Goal: Check status: Check status

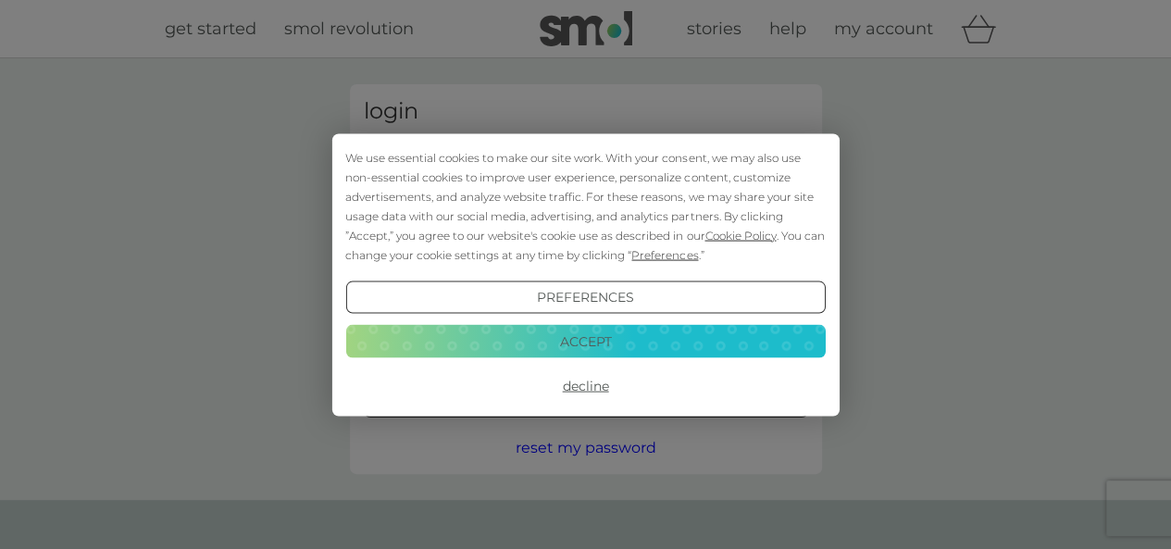
type input "[EMAIL_ADDRESS][DOMAIN_NAME]"
click at [600, 343] on button "Accept" at bounding box center [584, 341] width 479 height 33
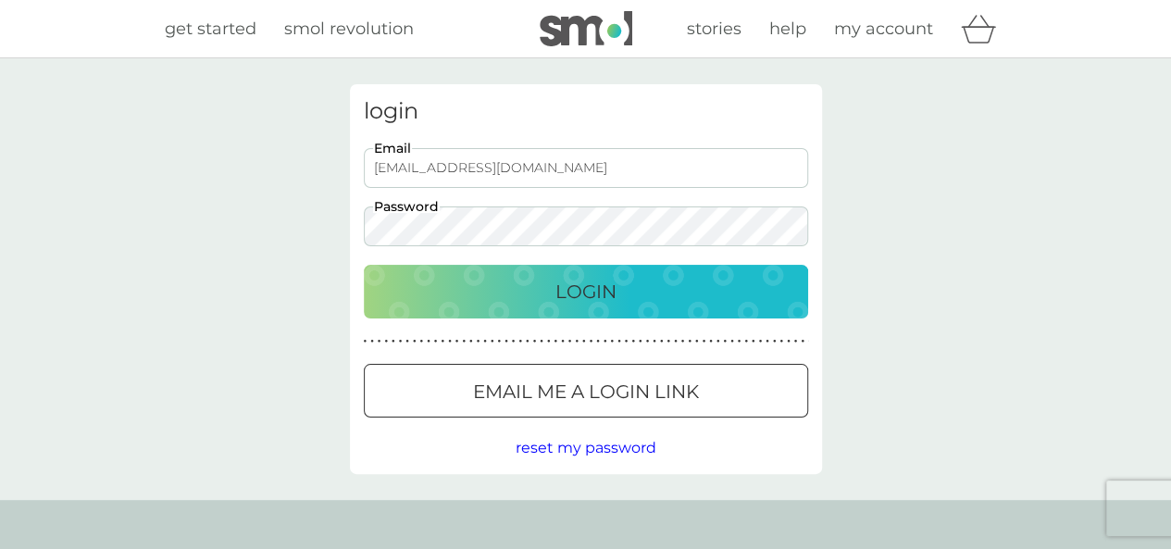
click at [578, 299] on p "Login" at bounding box center [585, 292] width 61 height 30
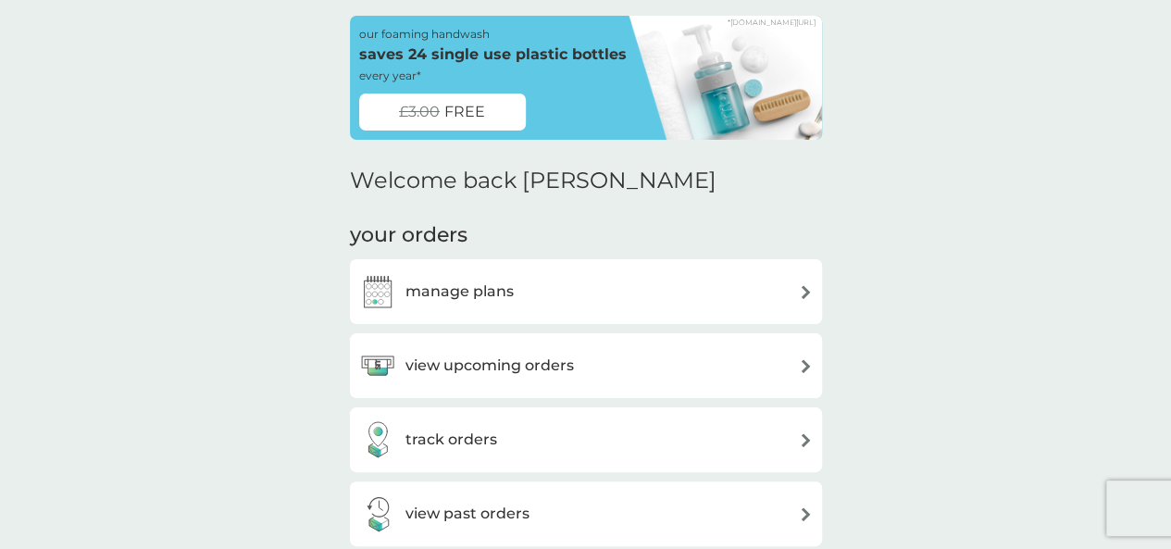
scroll to position [185, 0]
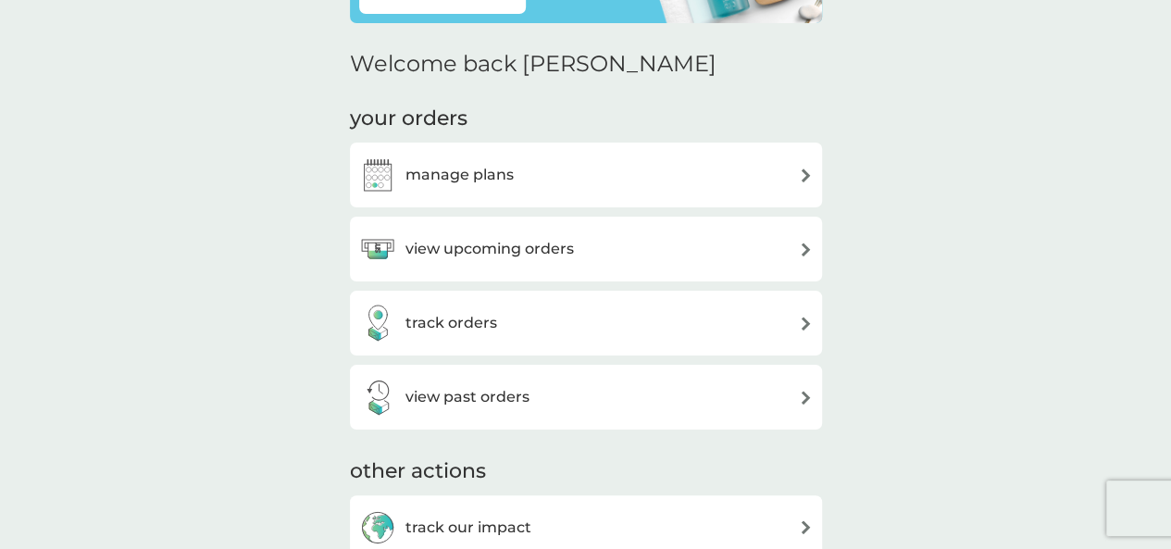
click at [564, 334] on div "track orders" at bounding box center [585, 322] width 453 height 37
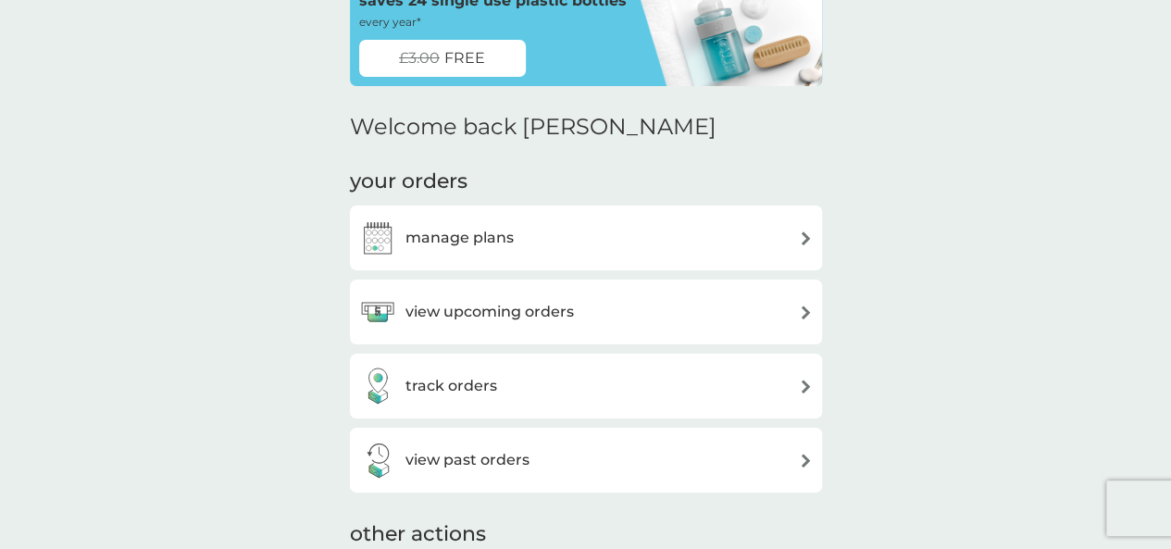
scroll to position [151, 0]
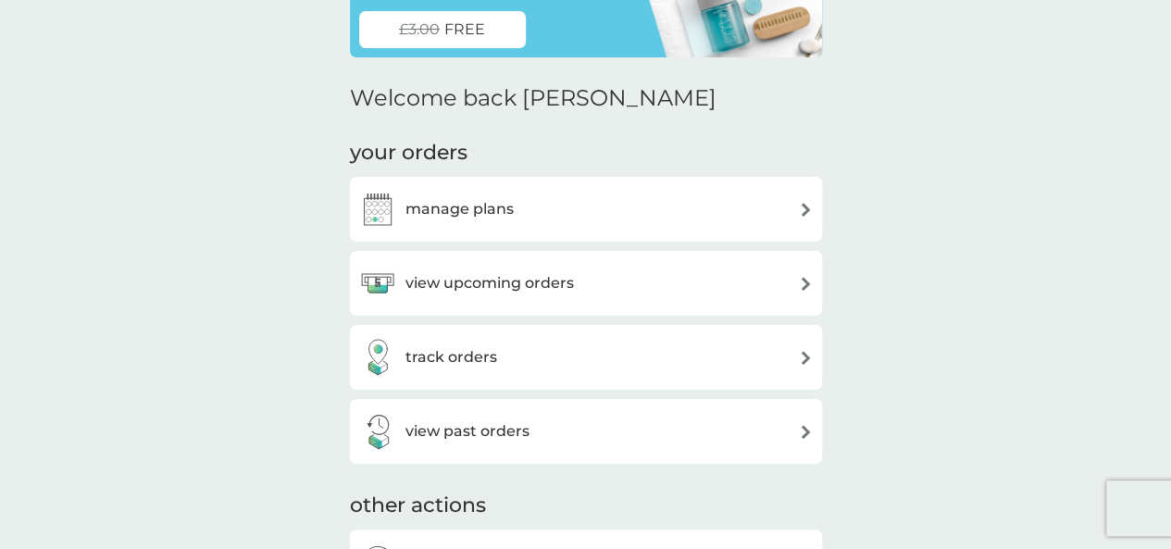
click at [549, 284] on h3 "view upcoming orders" at bounding box center [489, 283] width 168 height 24
